Goal: Transaction & Acquisition: Subscribe to service/newsletter

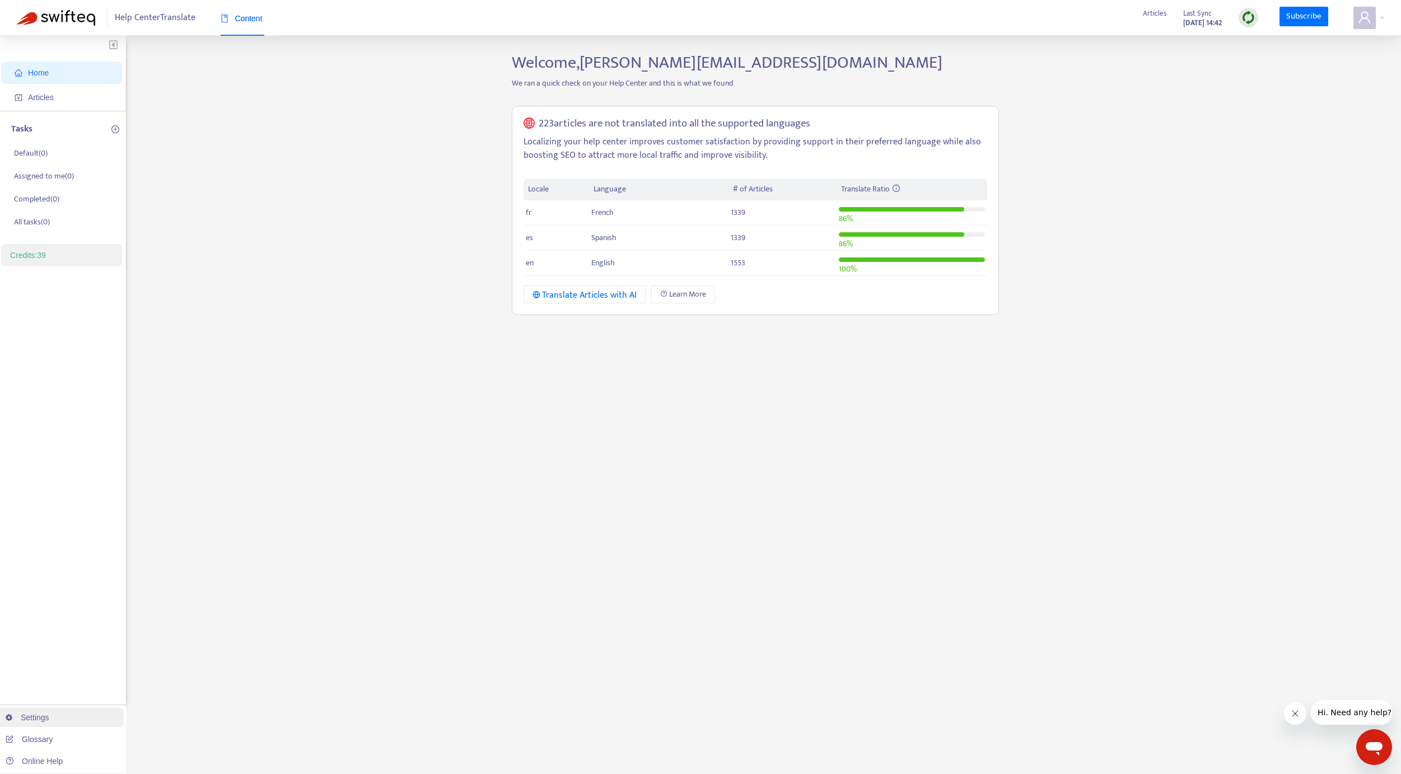
click at [49, 716] on link "Settings" at bounding box center [28, 717] width 44 height 9
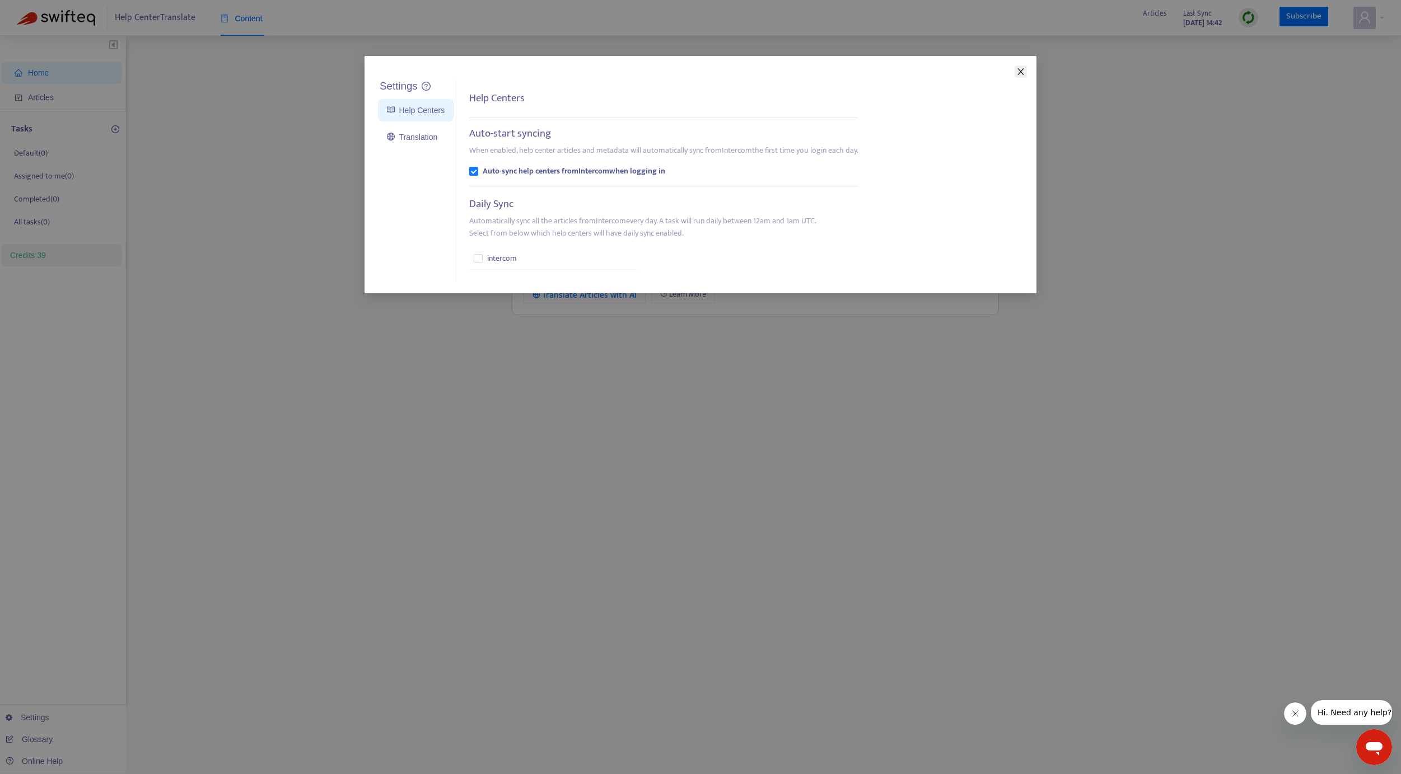
click at [1024, 71] on icon "close" at bounding box center [1020, 71] width 9 height 9
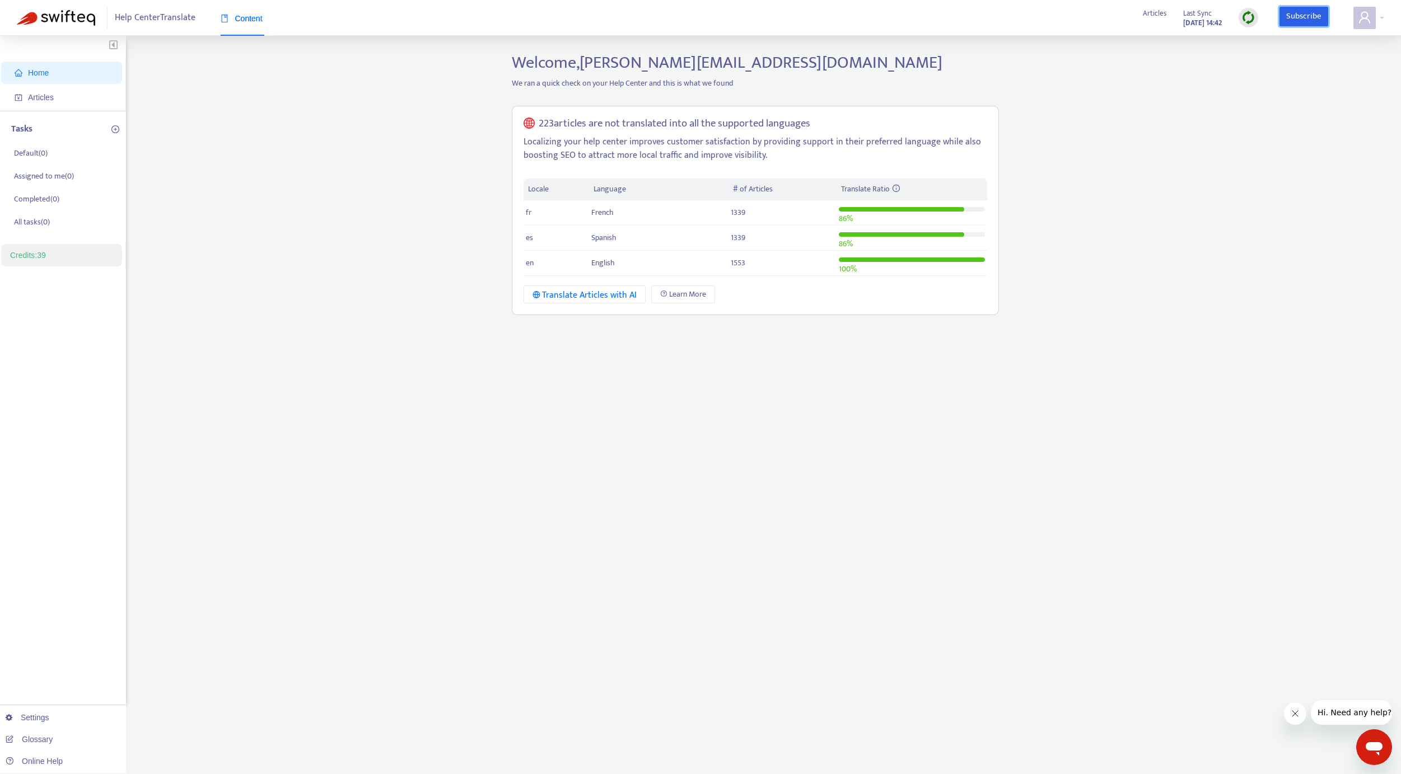
click at [1302, 19] on link "Subscribe" at bounding box center [1303, 17] width 49 height 20
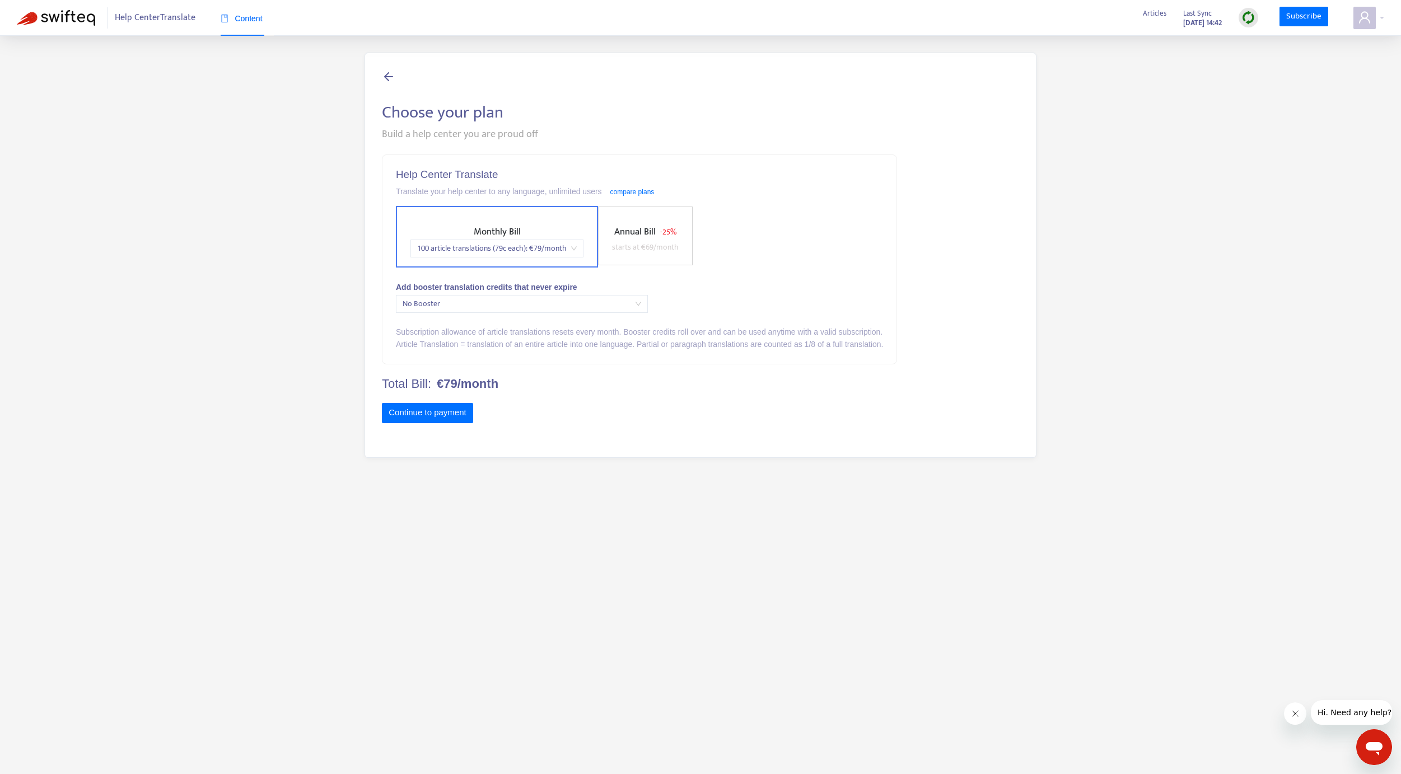
click at [667, 249] on span "starts at € 69 /month" at bounding box center [645, 247] width 67 height 13
click at [448, 241] on span "starts at € 79 /month" at bounding box center [443, 247] width 67 height 13
click at [638, 244] on span "starts at € 69 /month" at bounding box center [645, 247] width 67 height 13
click at [452, 235] on span "Monthly Bill" at bounding box center [443, 232] width 47 height 16
